Goal: Task Accomplishment & Management: Use online tool/utility

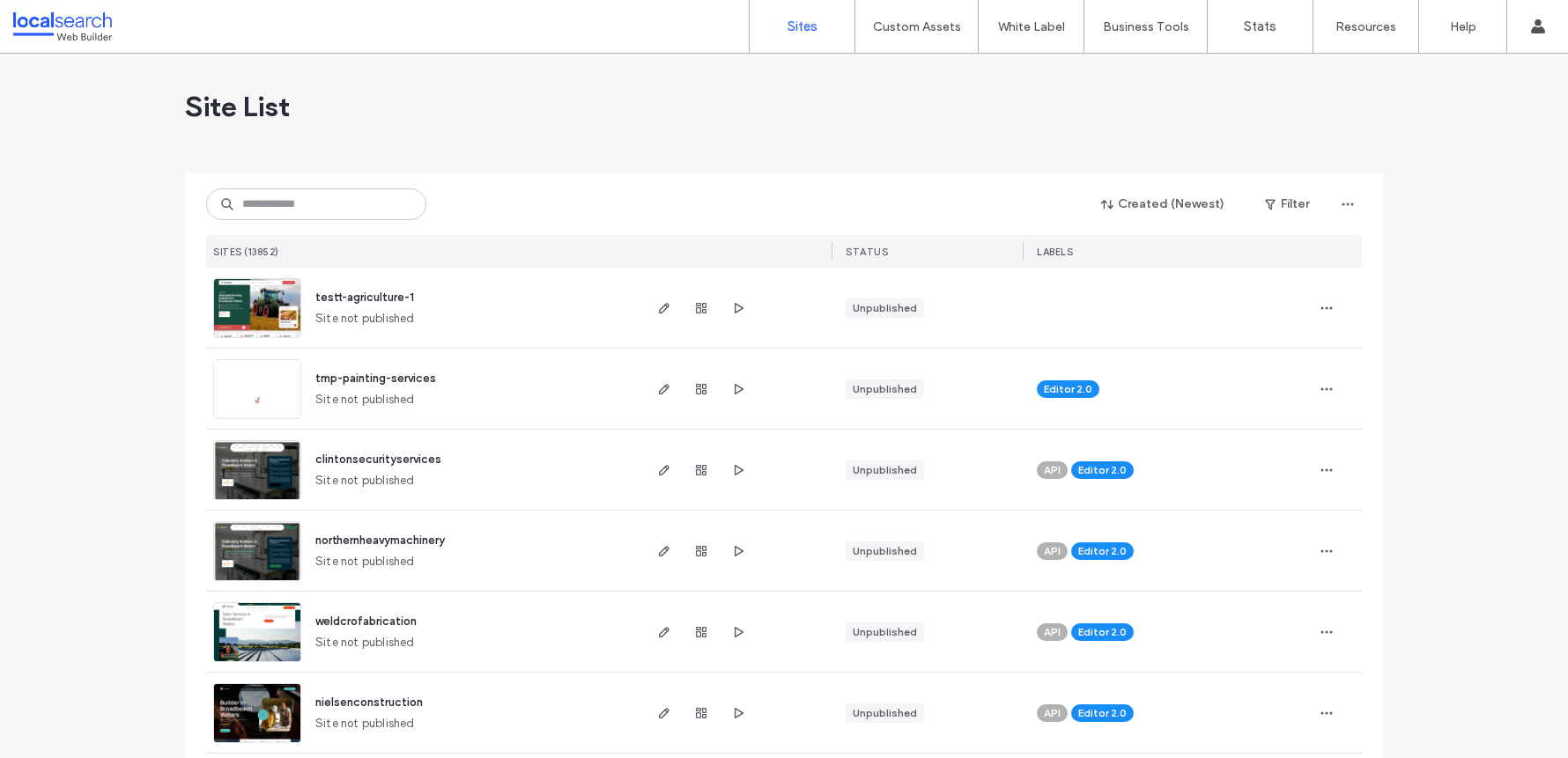
click at [354, 188] on div "Created (Newest) Filter SITES (13852) STATUS LABELS" at bounding box center [784, 220] width 1156 height 94
click at [354, 197] on input at bounding box center [316, 204] width 220 height 32
paste input "**********"
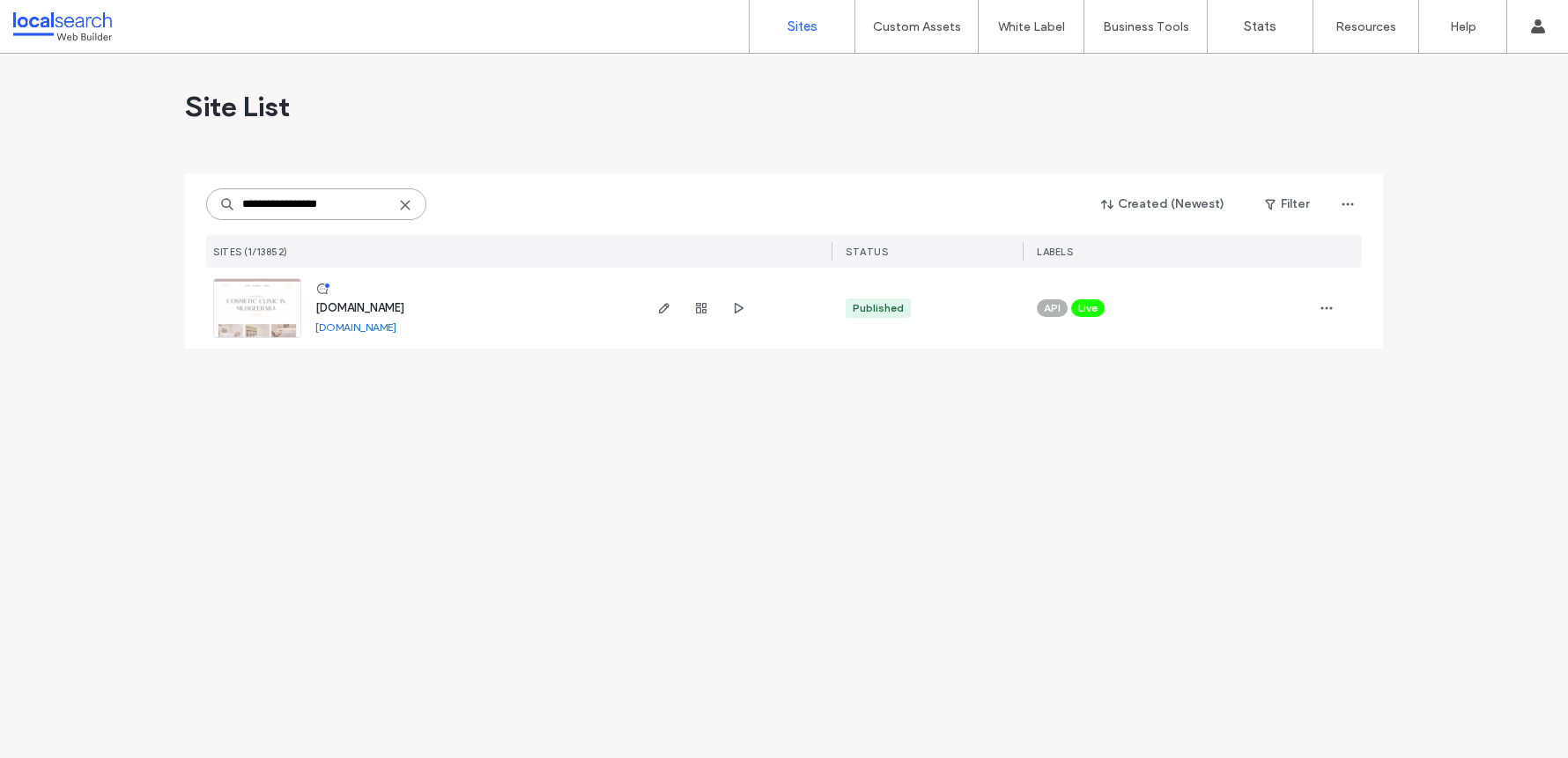
type input "**********"
click at [239, 316] on img at bounding box center [257, 338] width 87 height 120
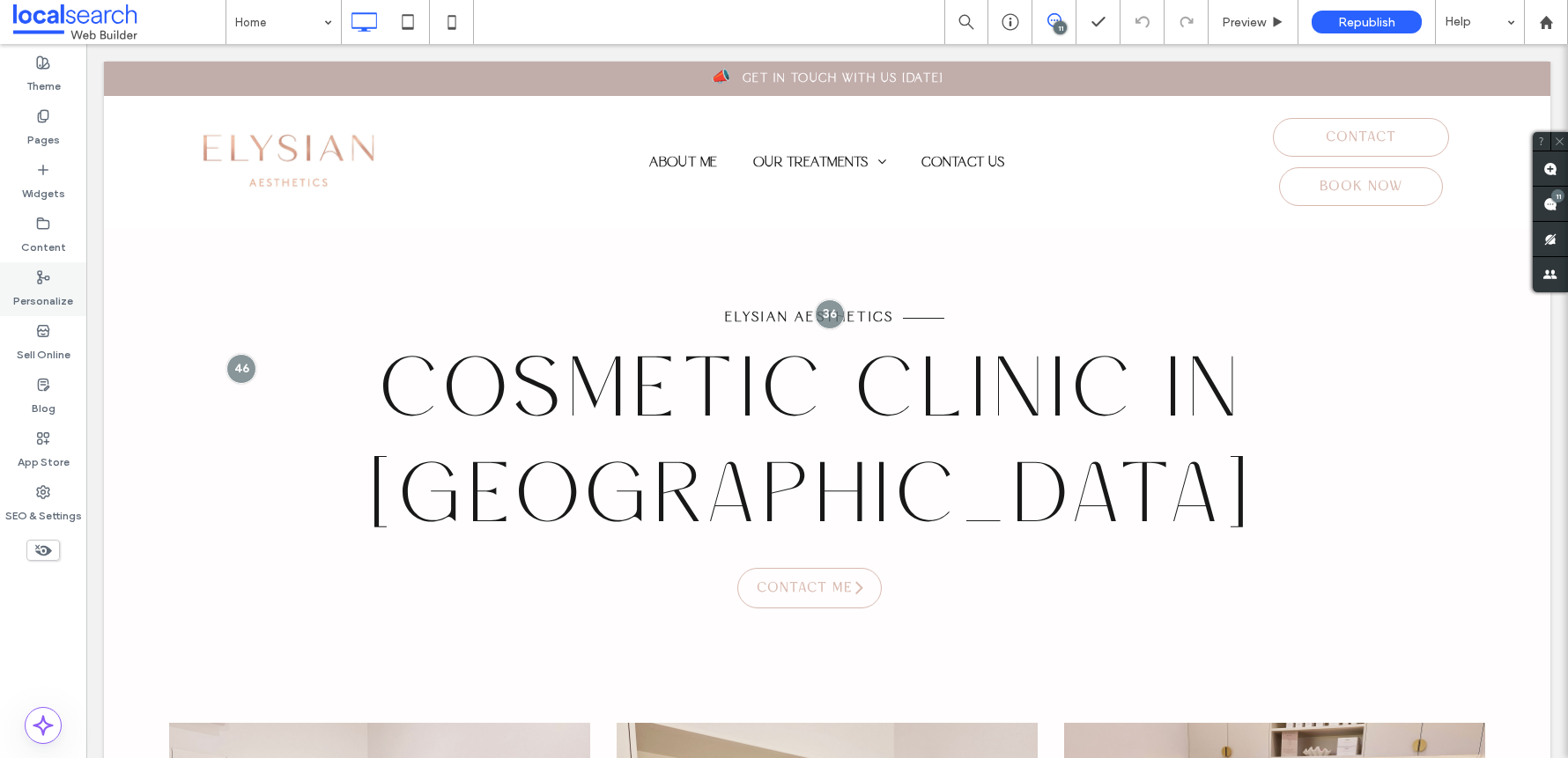
click at [35, 304] on label "Personalize" at bounding box center [43, 297] width 60 height 24
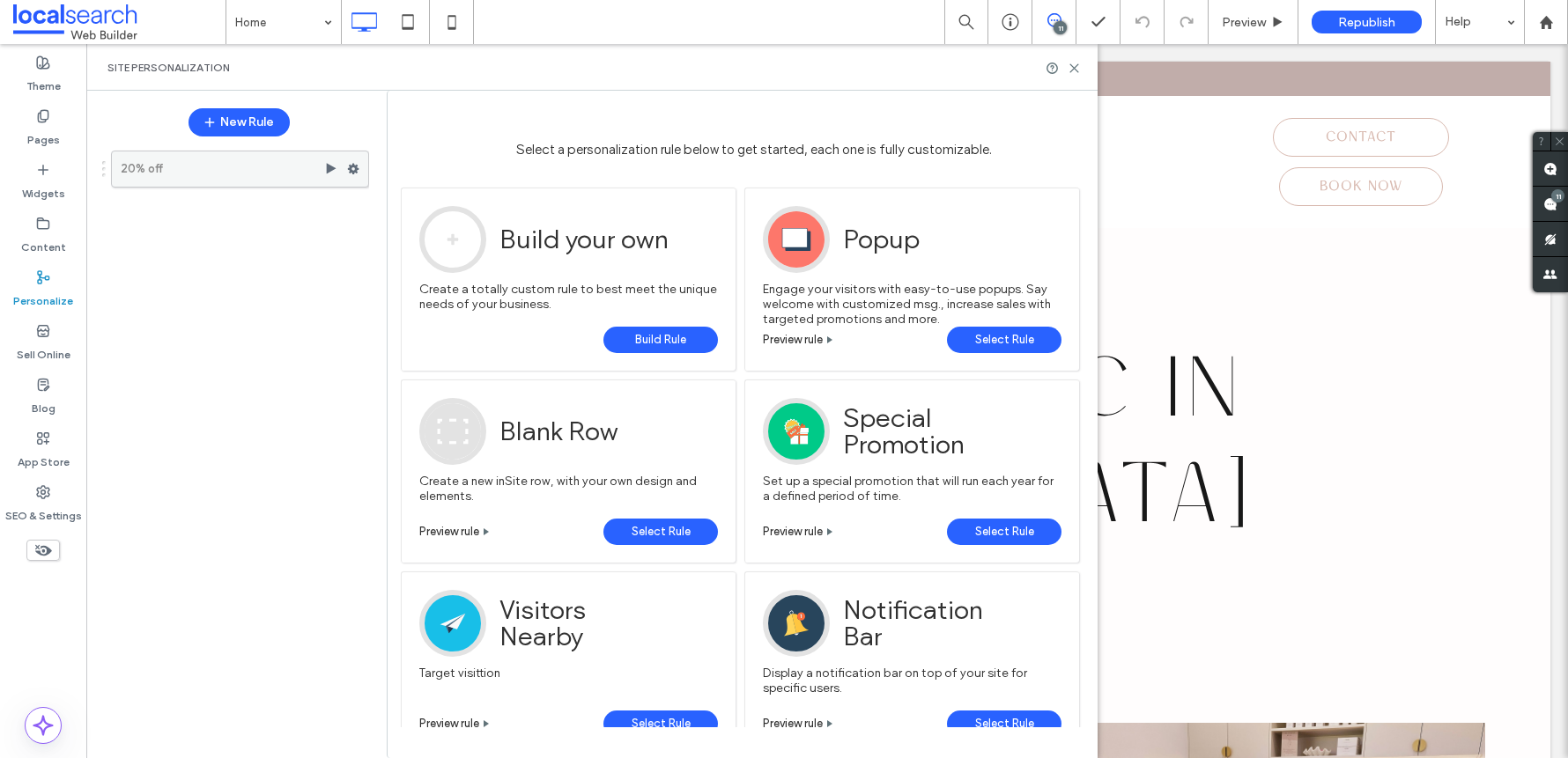
click at [180, 181] on label "20% off" at bounding box center [222, 169] width 203 height 35
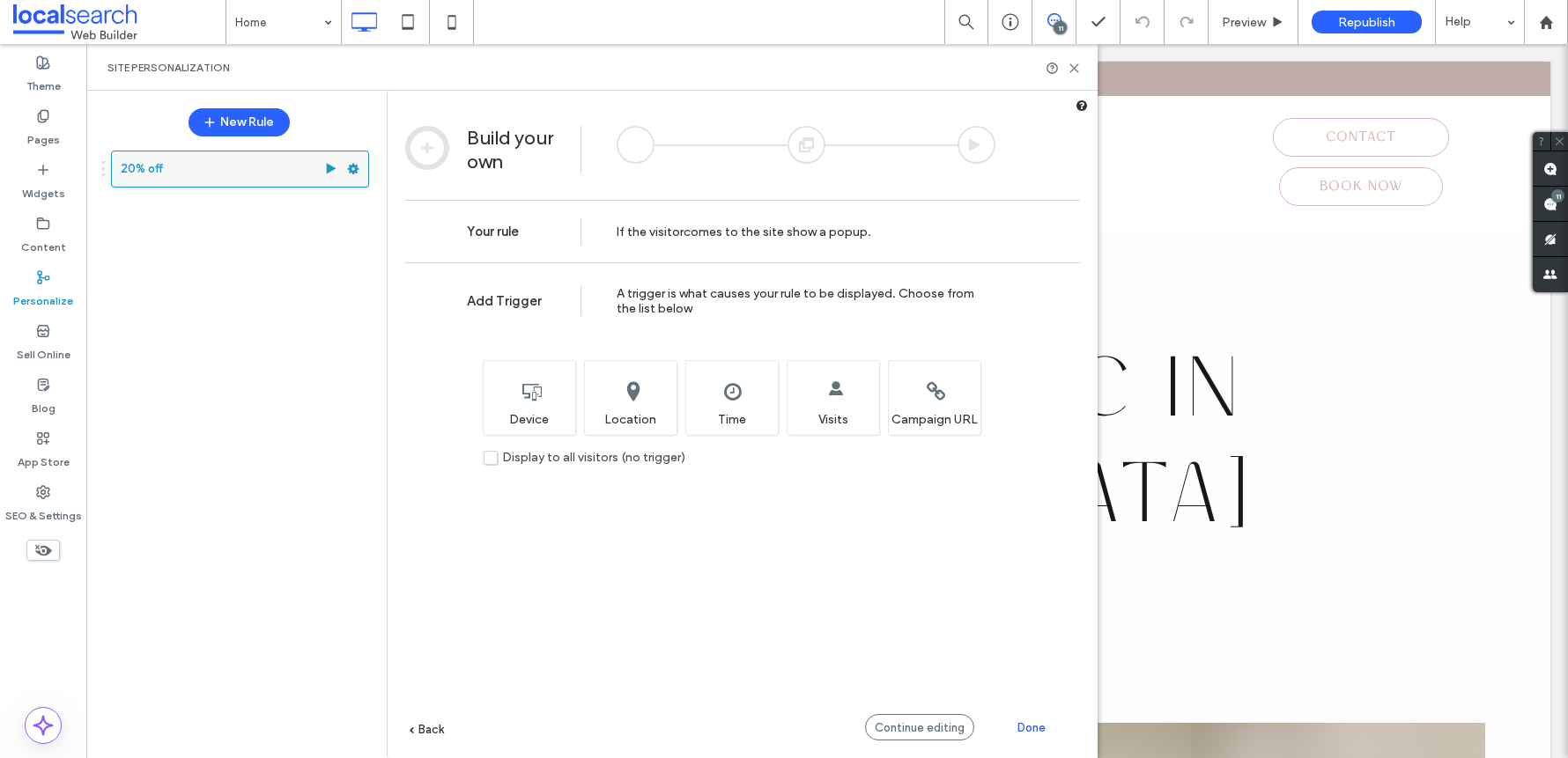
click at [331, 170] on use at bounding box center [331, 168] width 9 height 10
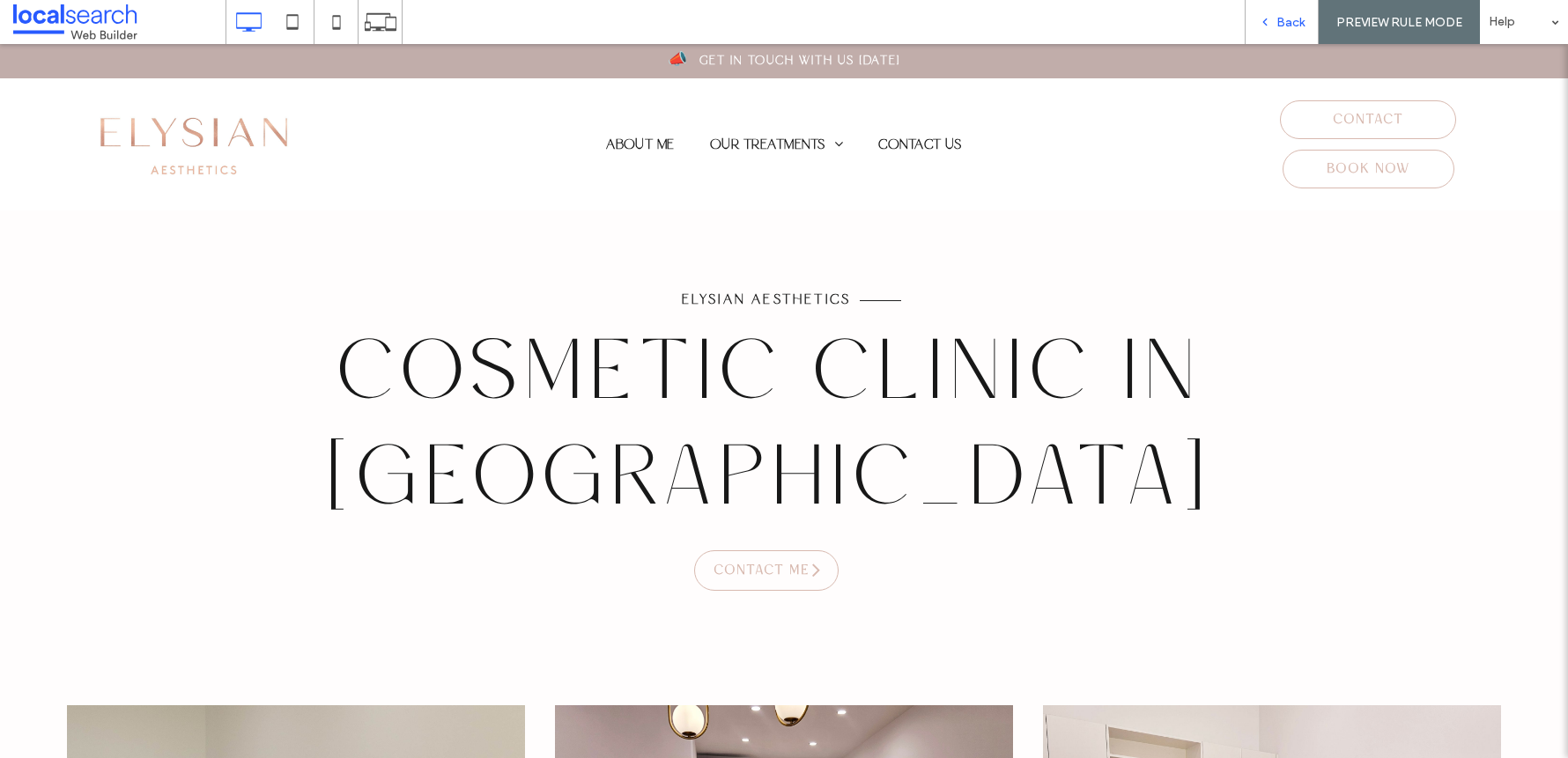
click at [1285, 27] on span "Back" at bounding box center [1290, 23] width 28 height 15
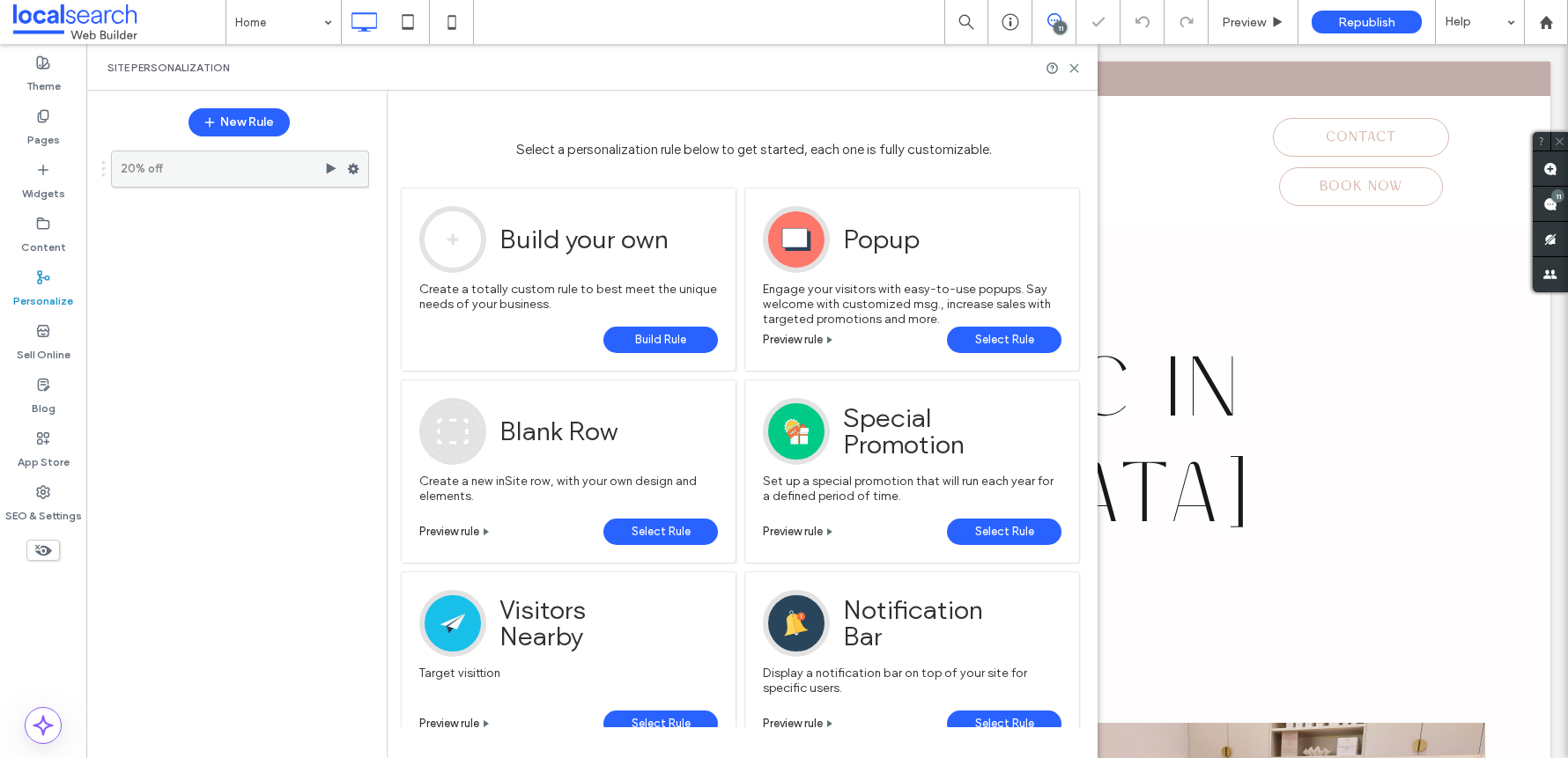
click at [354, 171] on use at bounding box center [353, 169] width 11 height 10
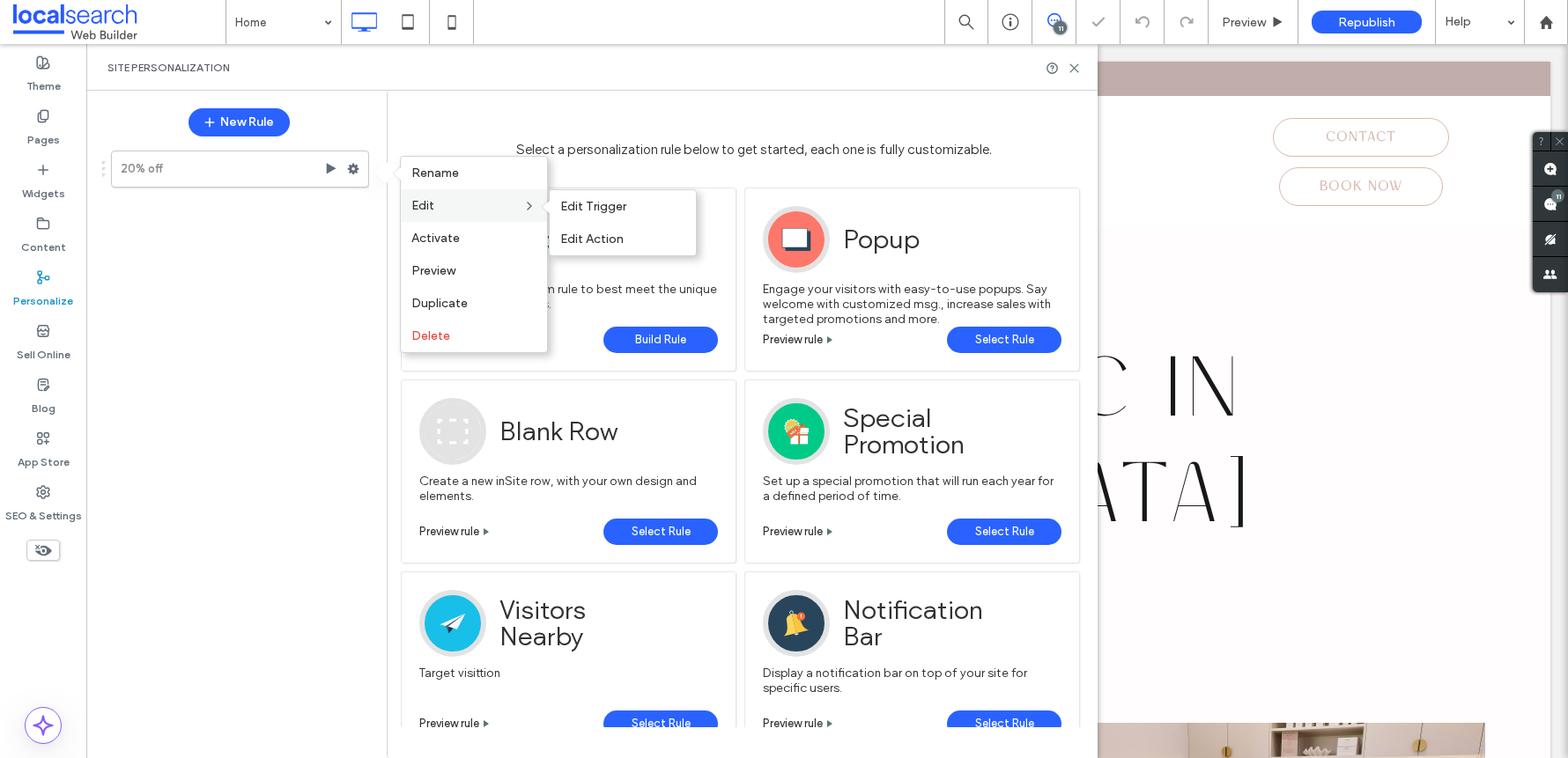
click at [455, 210] on label "Edit" at bounding box center [467, 205] width 111 height 15
click at [618, 251] on div "Edit Action" at bounding box center [622, 239] width 146 height 33
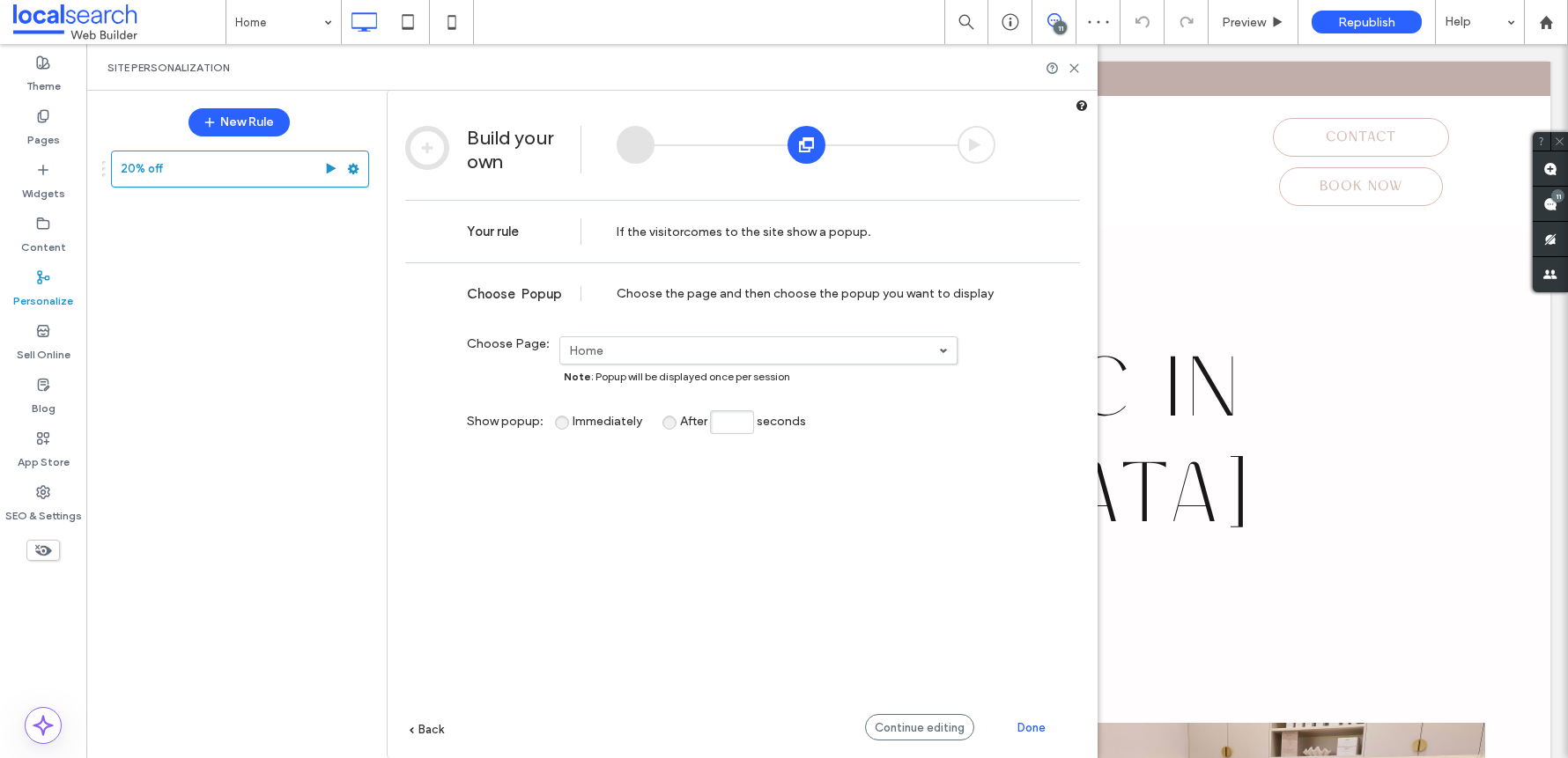
click at [919, 717] on div "Continue editing" at bounding box center [919, 728] width 109 height 26
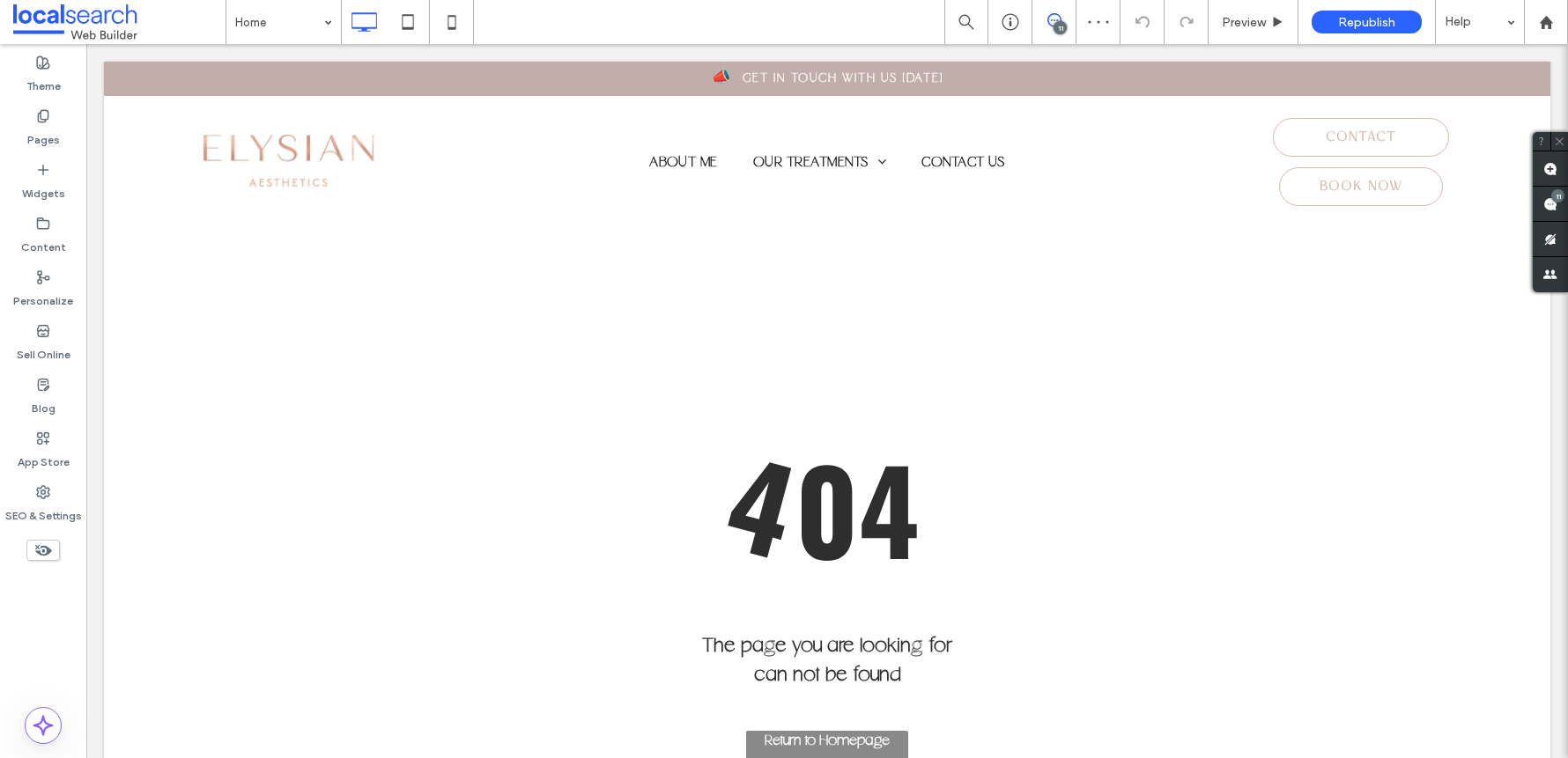
click at [1267, 22] on div at bounding box center [784, 379] width 1568 height 758
click at [293, 24] on div at bounding box center [784, 379] width 1568 height 758
click at [1265, 27] on div at bounding box center [784, 379] width 1568 height 758
click at [1267, 22] on div at bounding box center [784, 379] width 1568 height 758
click at [1165, 28] on div at bounding box center [784, 379] width 1568 height 758
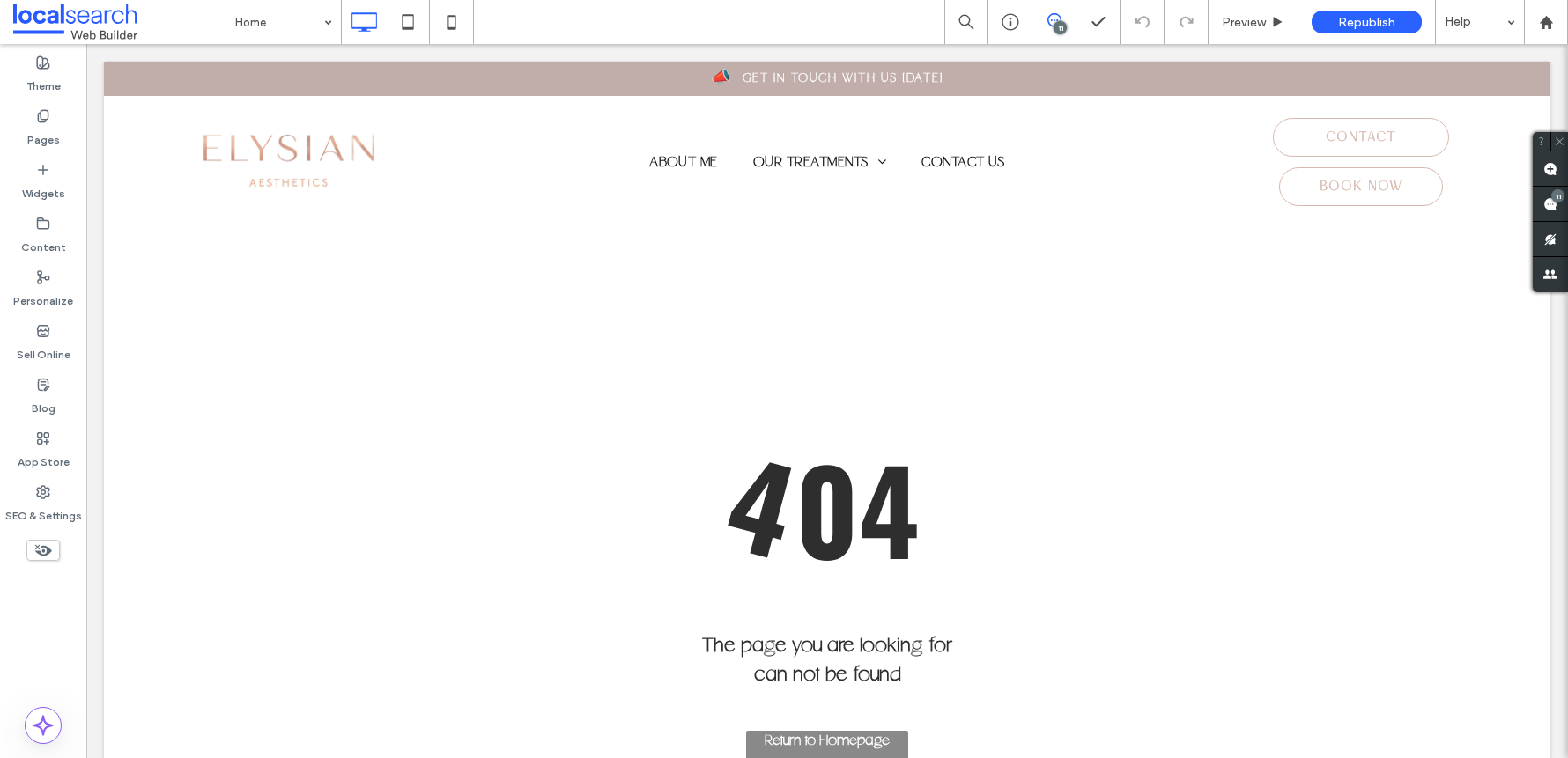
drag, startPoint x: 1290, startPoint y: 36, endPoint x: 1175, endPoint y: 36, distance: 115.0
click at [1289, 36] on div at bounding box center [784, 379] width 1568 height 758
